Goal: Task Accomplishment & Management: Manage account settings

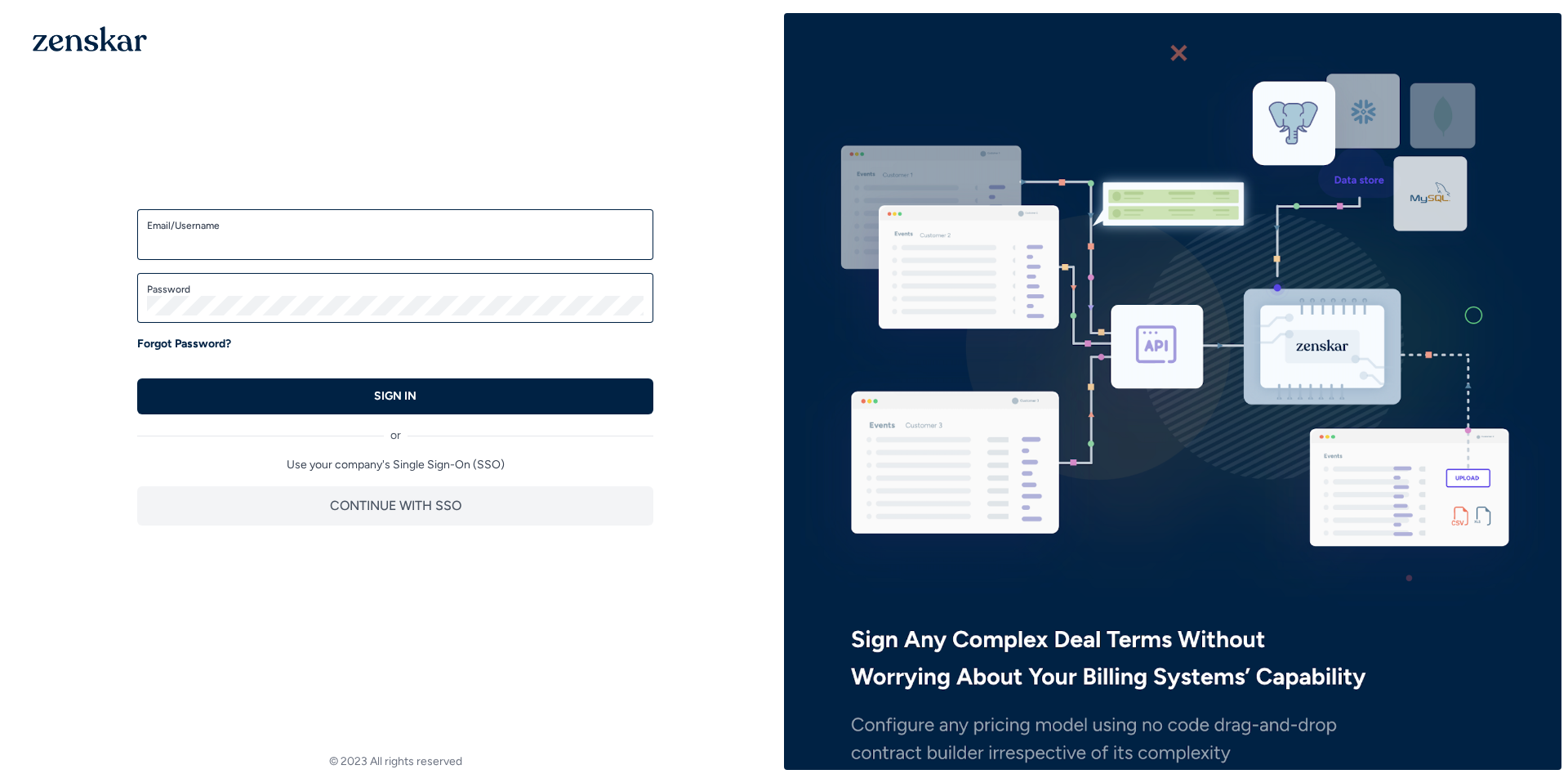
click at [338, 266] on form "Email/Username Password Forgot Password? SIGN IN" at bounding box center [395, 311] width 516 height 205
click at [307, 240] on input "Email/Username" at bounding box center [396, 242] width 497 height 20
type input "**********"
click at [338, 293] on label "Password" at bounding box center [396, 289] width 497 height 13
click at [137, 378] on button "SIGN IN" at bounding box center [395, 395] width 516 height 36
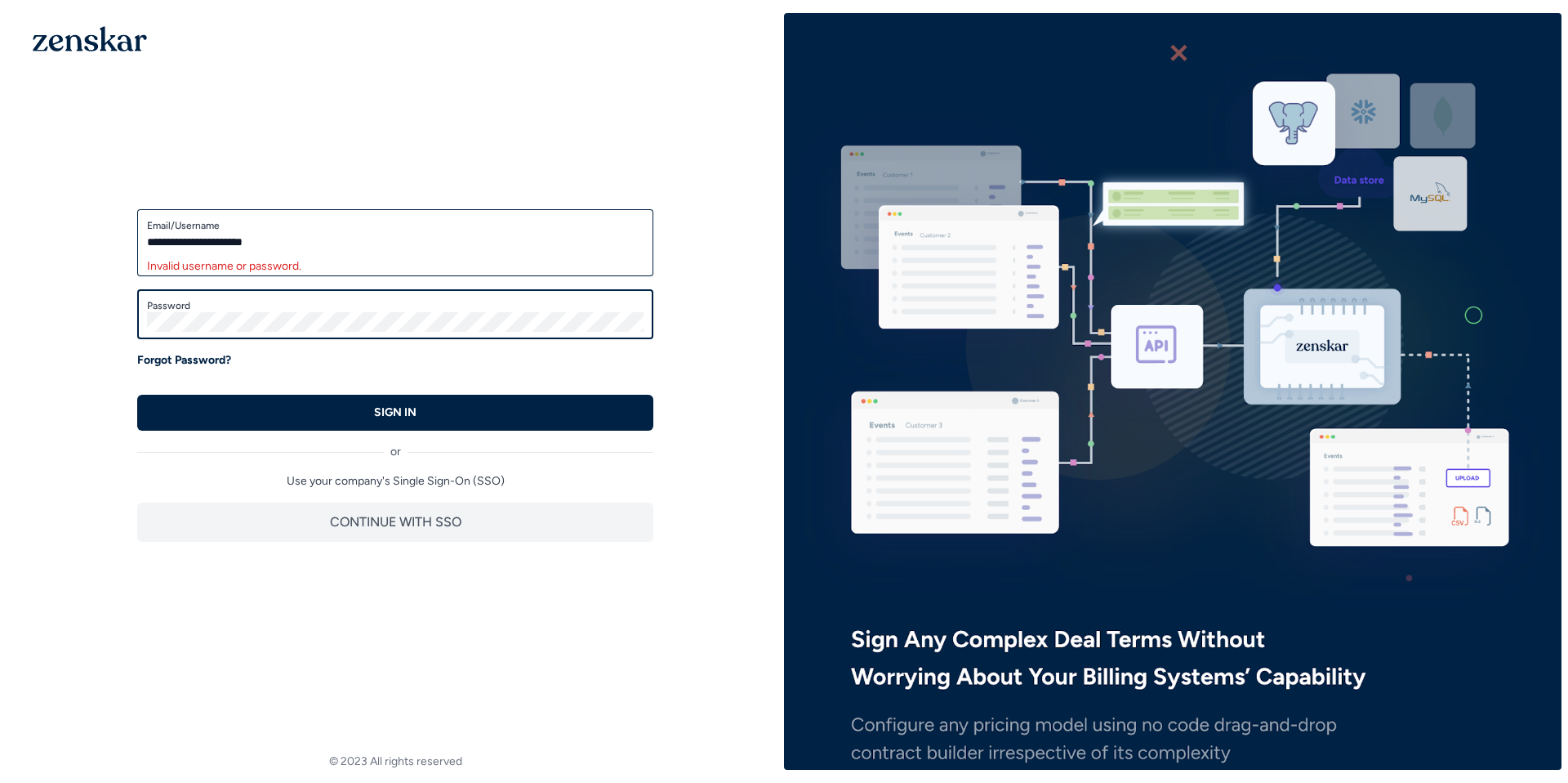
click at [137, 394] on button "SIGN IN" at bounding box center [395, 412] width 516 height 36
click at [582, 332] on div "Password" at bounding box center [395, 315] width 516 height 51
click at [137, 394] on button "SIGN IN" at bounding box center [395, 412] width 516 height 36
